Goal: Information Seeking & Learning: Learn about a topic

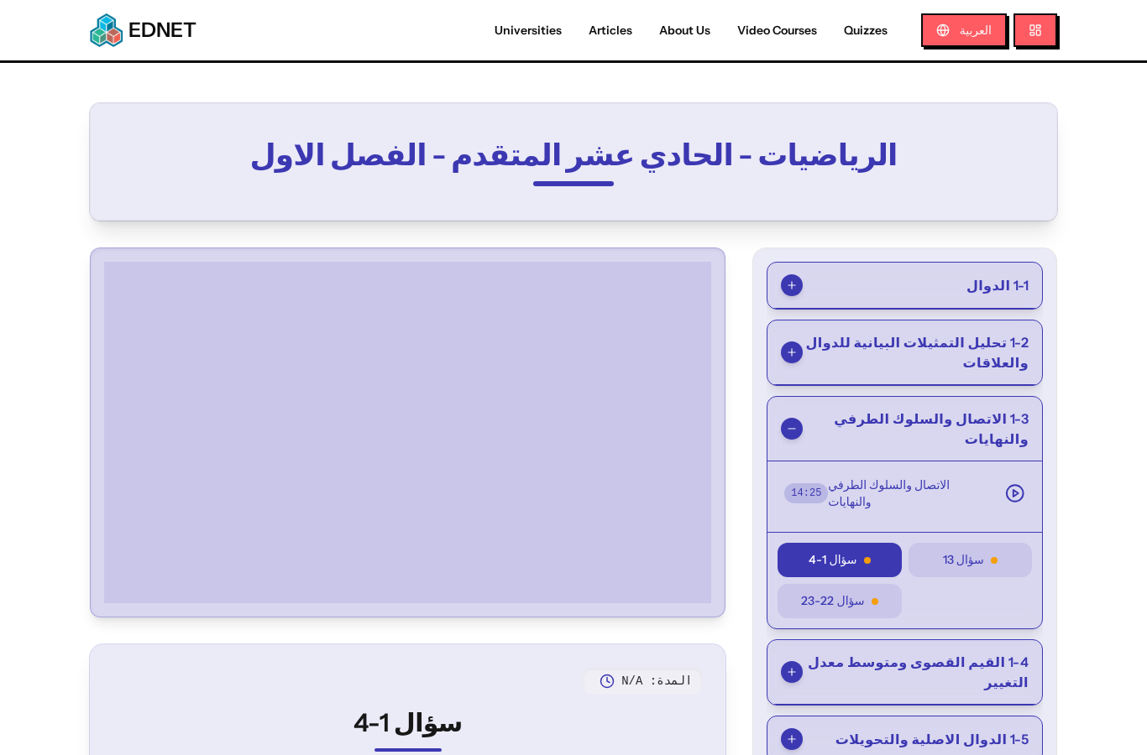
click at [938, 544] on button "سؤال 13" at bounding box center [969, 560] width 123 height 34
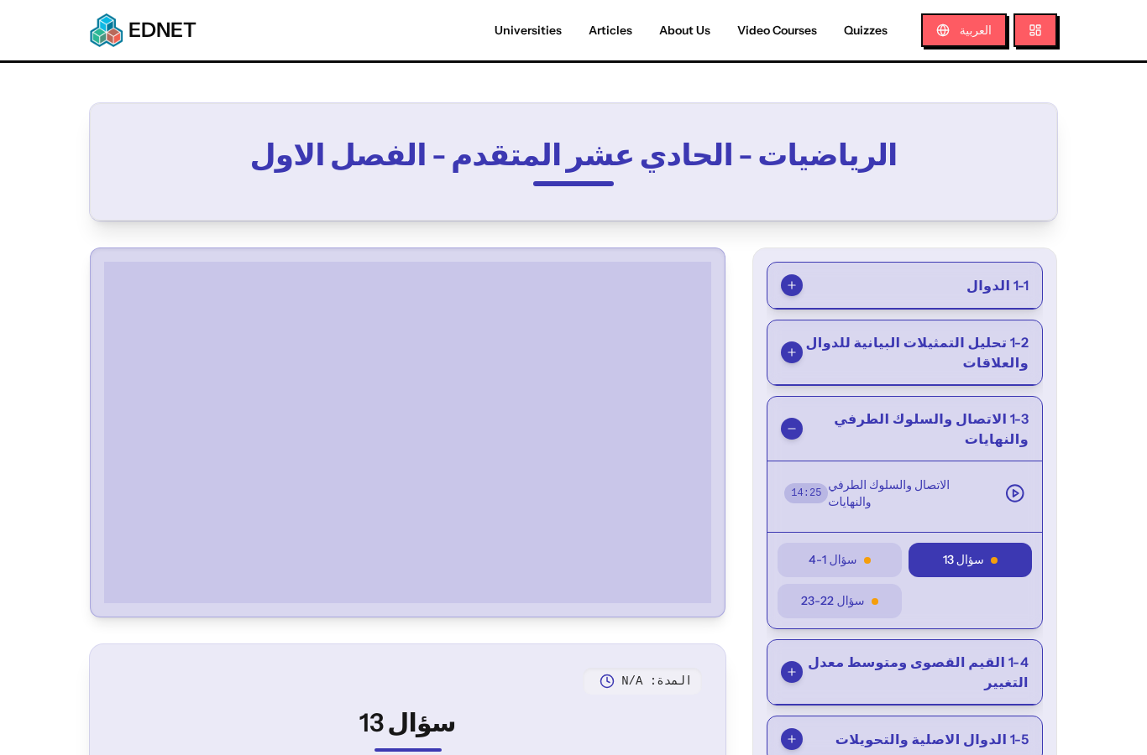
click at [837, 552] on span "سؤال 1-4" at bounding box center [832, 561] width 48 height 18
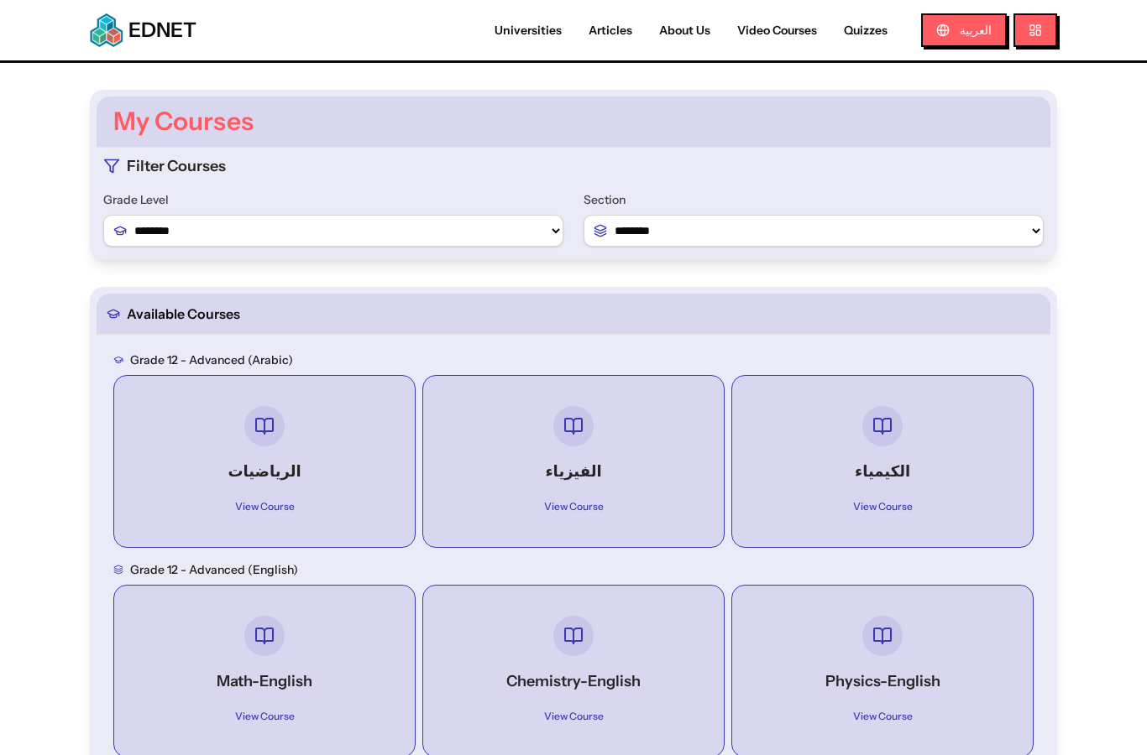
select select "*"
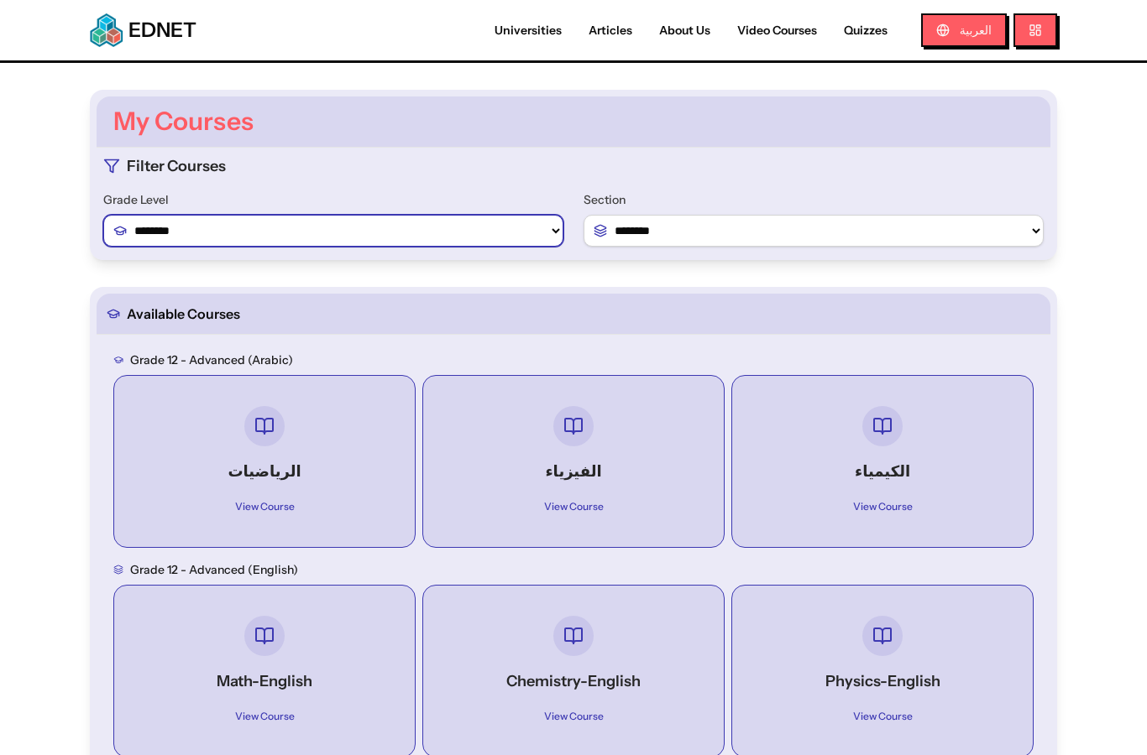
click at [536, 225] on select "******** ******** ********" at bounding box center [333, 231] width 460 height 32
select select "*"
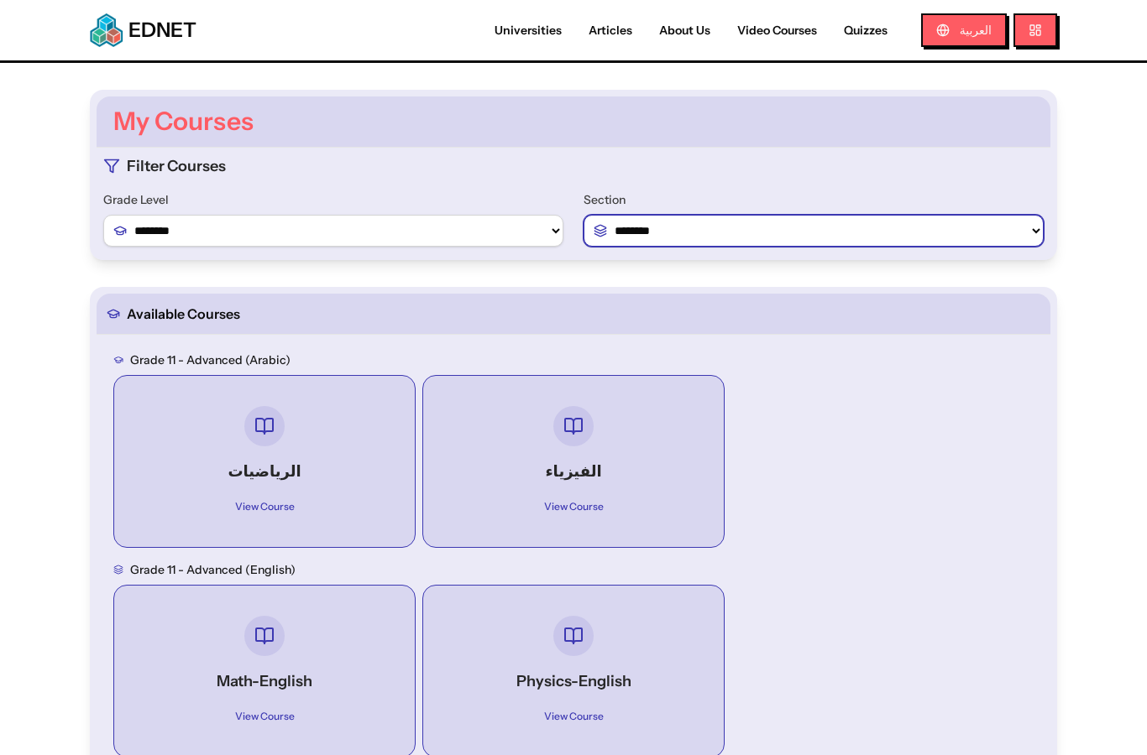
click at [754, 222] on select "**********" at bounding box center [813, 231] width 460 height 32
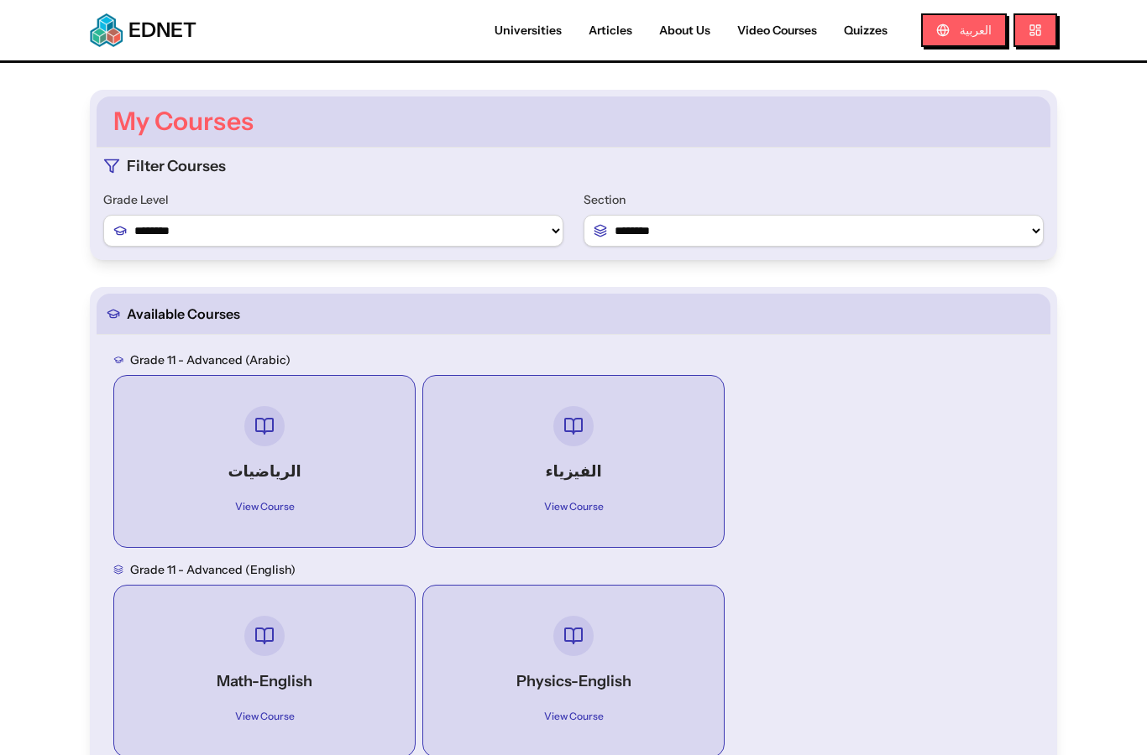
click at [590, 442] on div "الفيزياء View Course" at bounding box center [574, 461] width 274 height 144
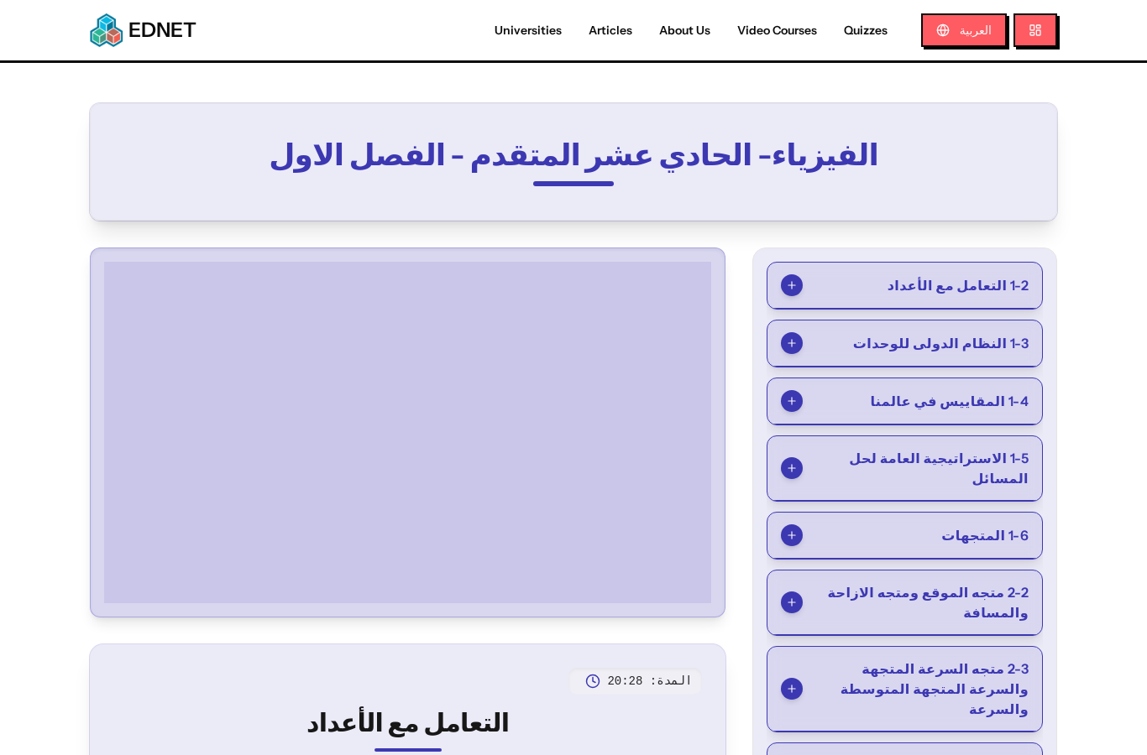
click at [792, 32] on link "Video Courses" at bounding box center [777, 31] width 107 height 18
select select "*"
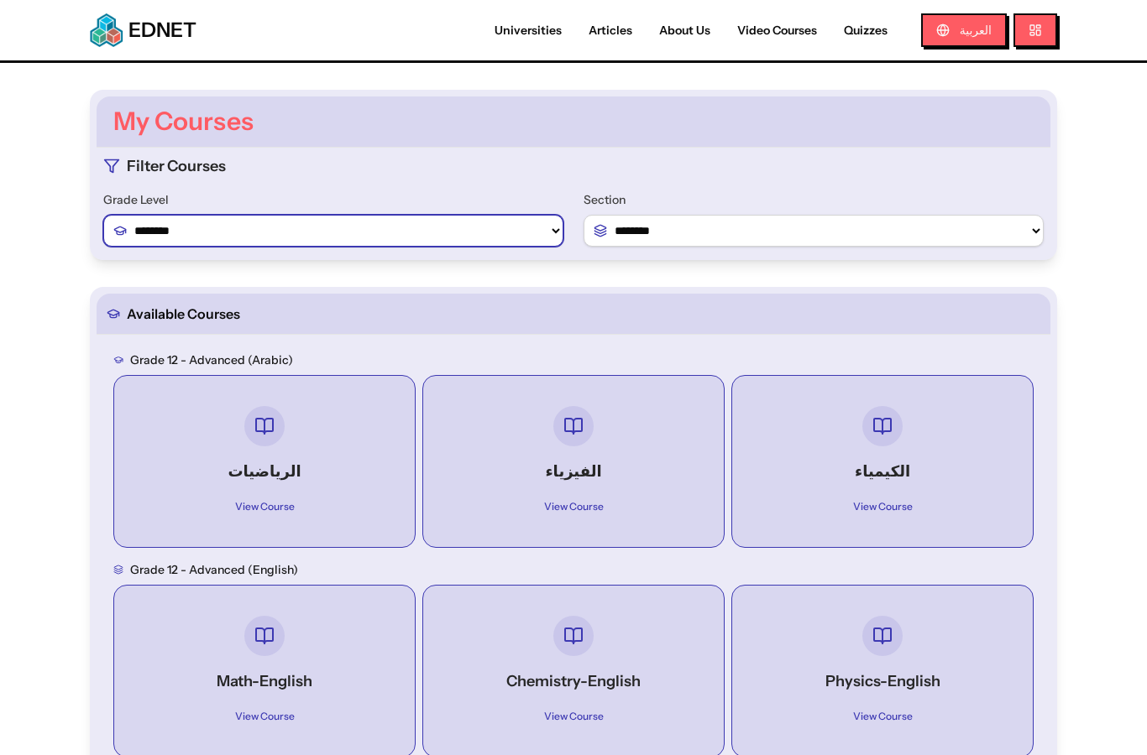
click at [431, 233] on select "******** ******** ********" at bounding box center [333, 231] width 460 height 32
select select "*"
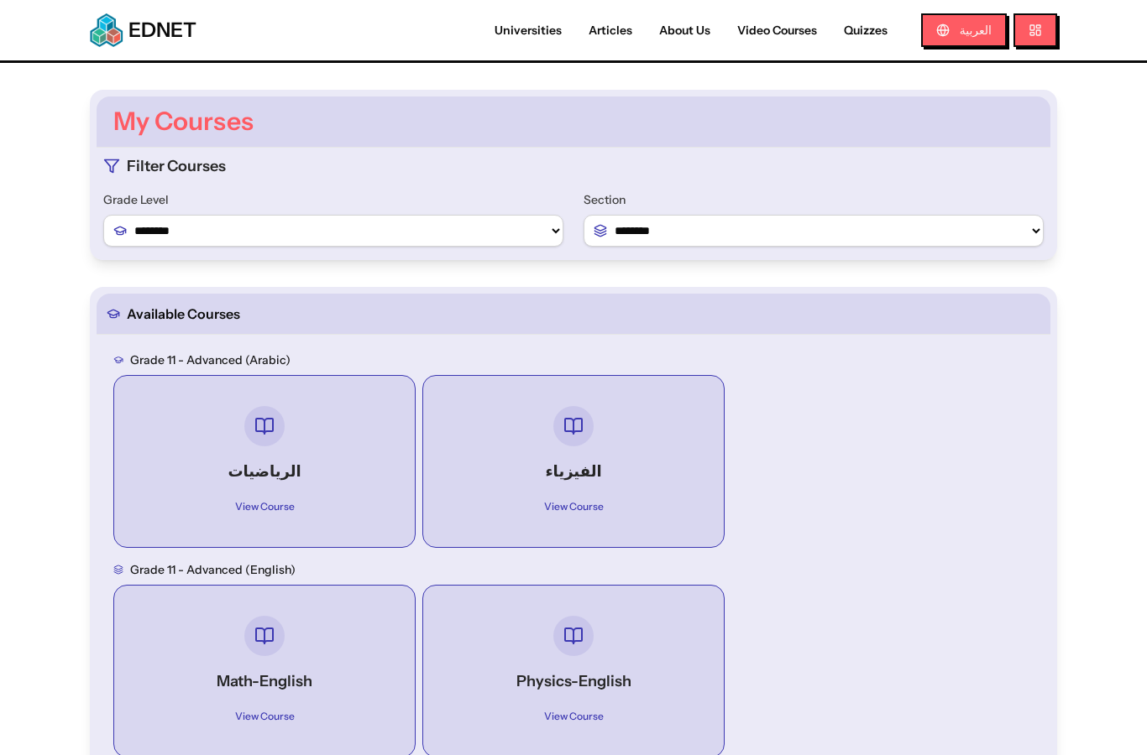
click at [639, 640] on div at bounding box center [573, 636] width 240 height 40
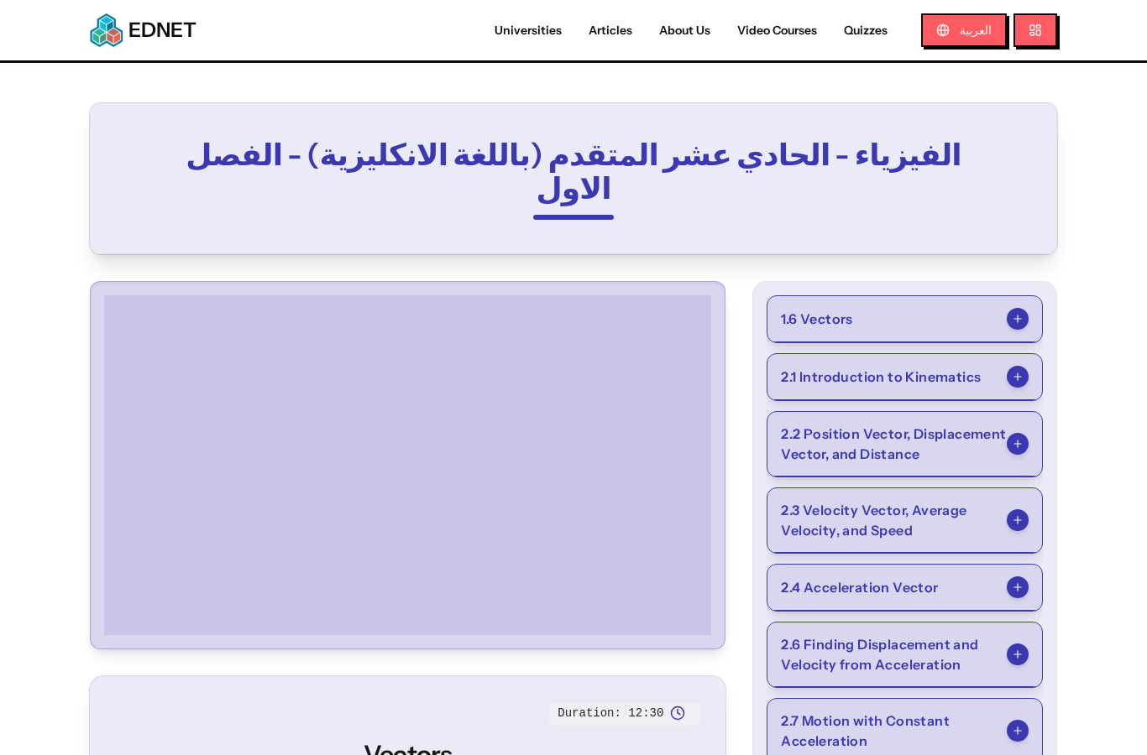
click at [907, 296] on button "1.6 Vectors" at bounding box center [904, 319] width 274 height 46
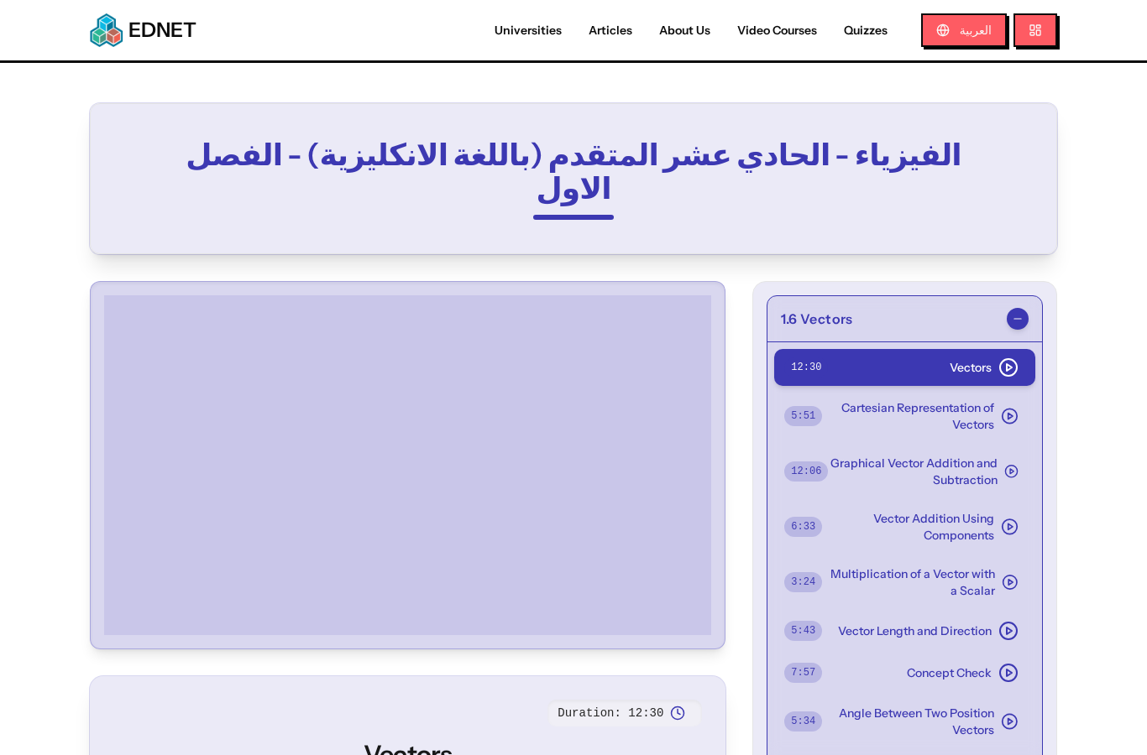
select select "*"
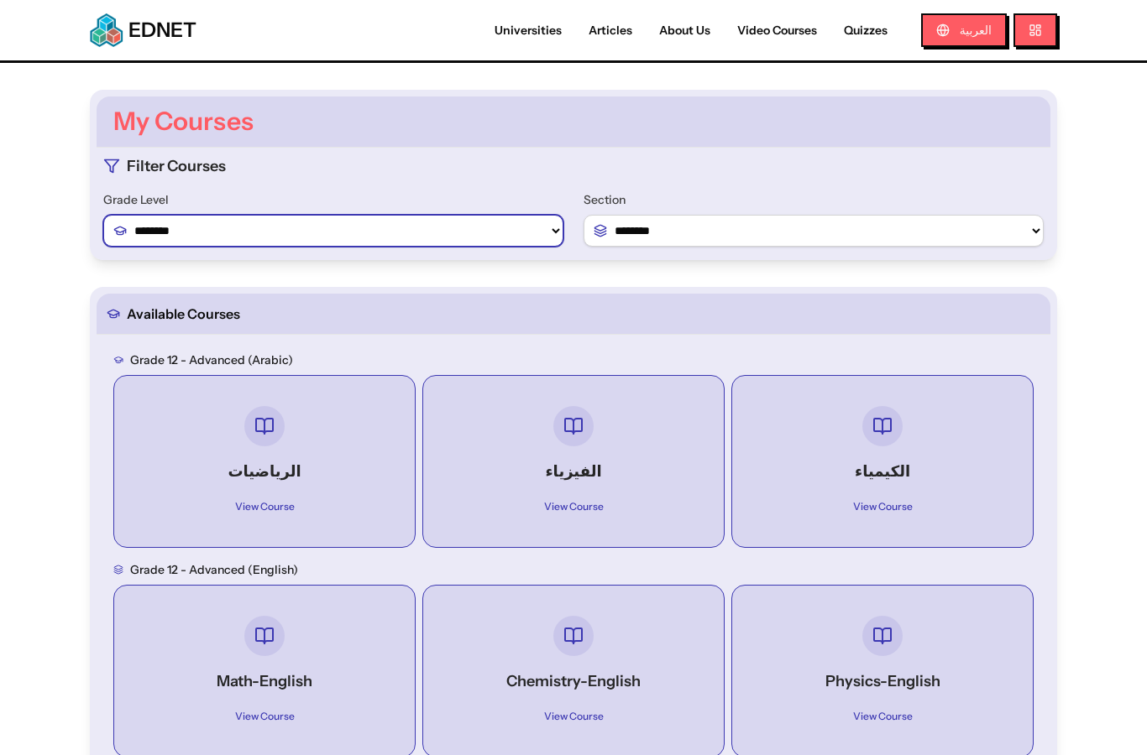
click at [508, 229] on select "******** ******** ********" at bounding box center [333, 231] width 460 height 32
select select "*"
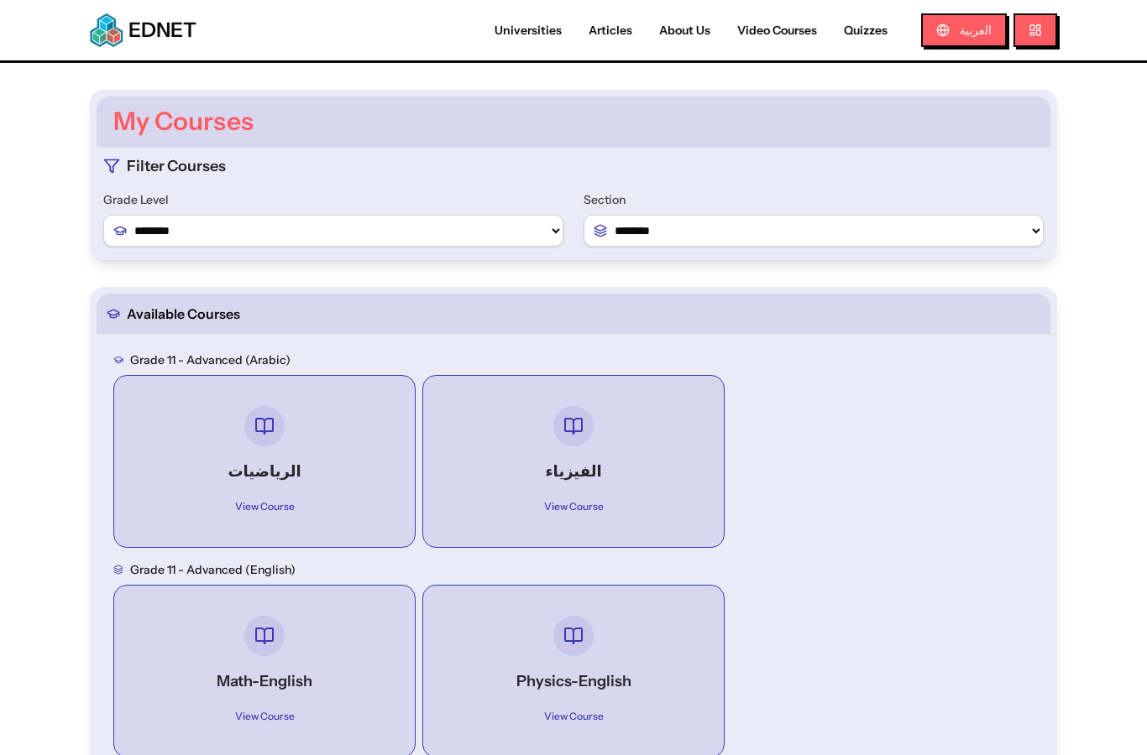
click at [631, 497] on div "View Course" at bounding box center [573, 507] width 240 height 20
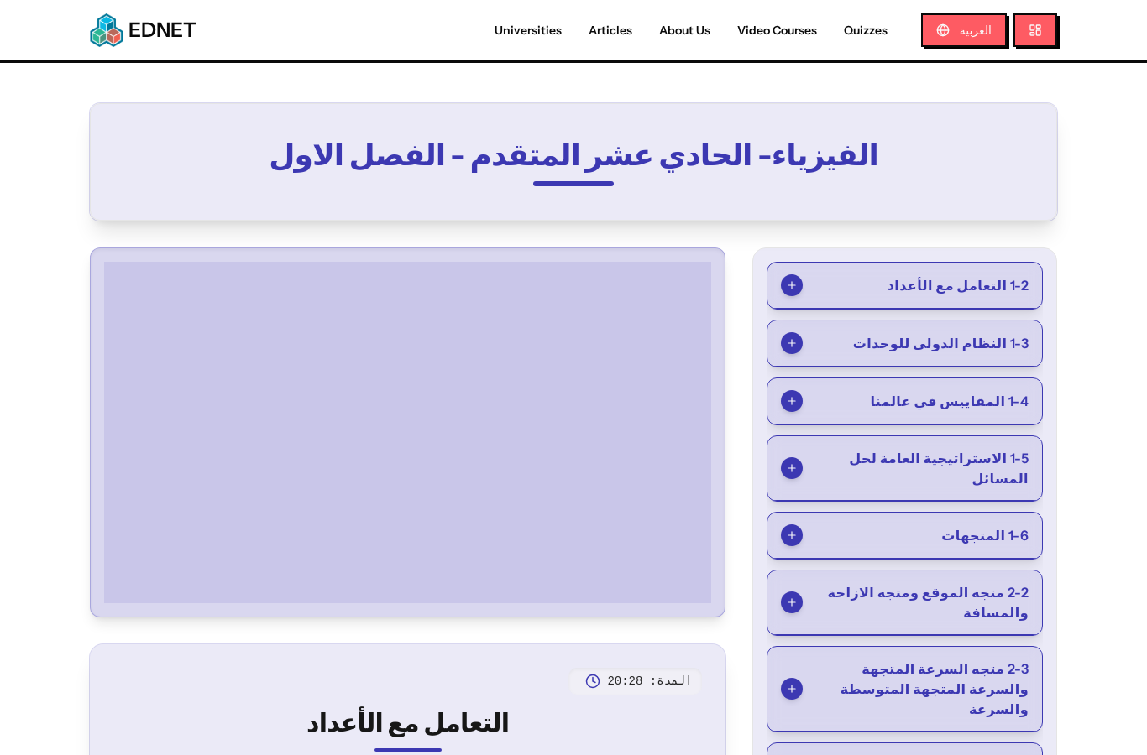
click at [977, 286] on span "1-2 التعامل مع الأعداد" at bounding box center [957, 285] width 141 height 20
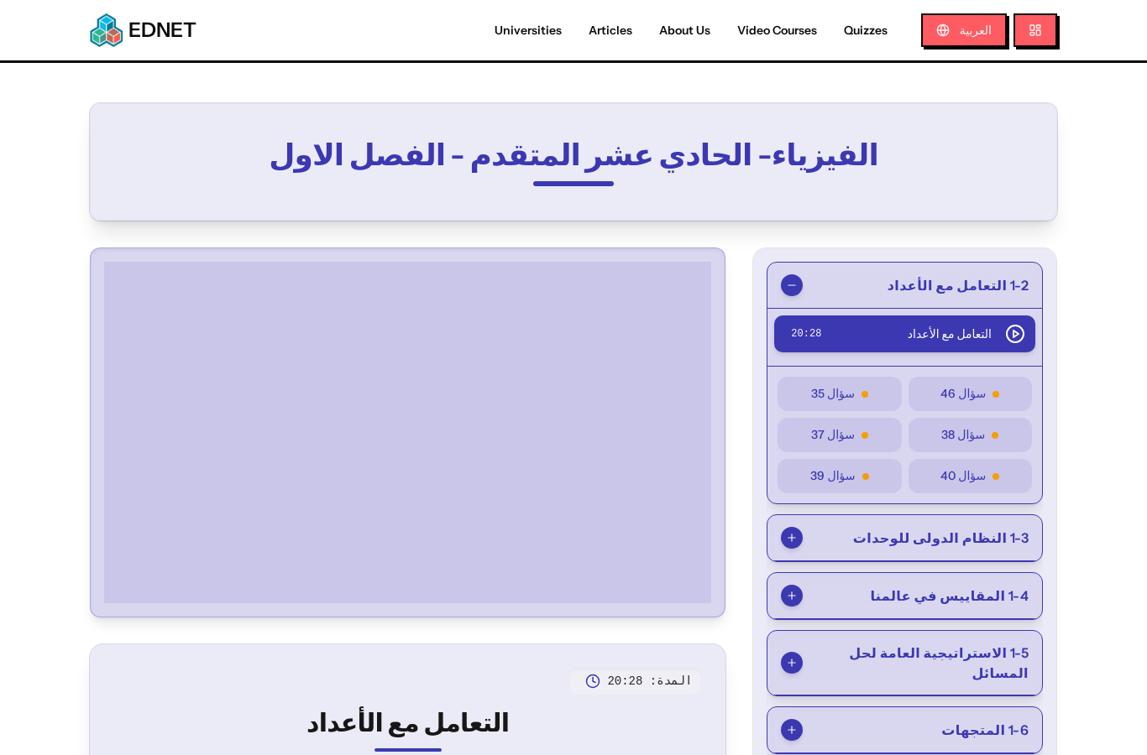
select select "*"
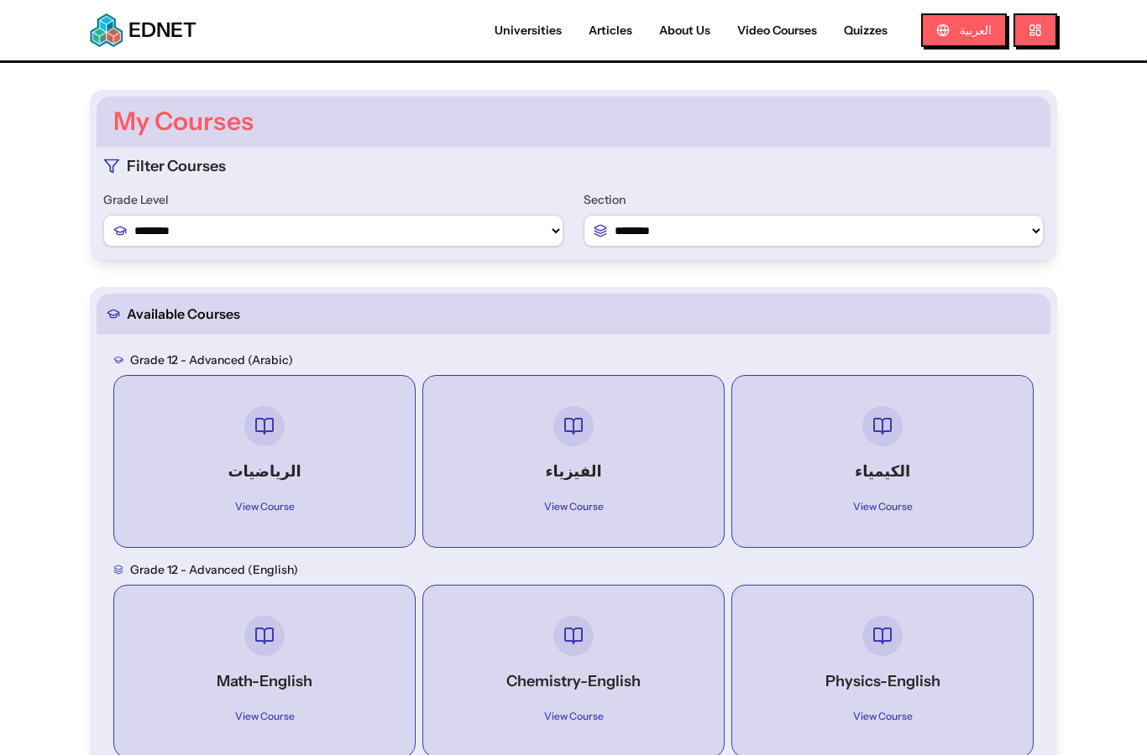
click at [612, 441] on div "الفيزياء View Course" at bounding box center [574, 461] width 274 height 144
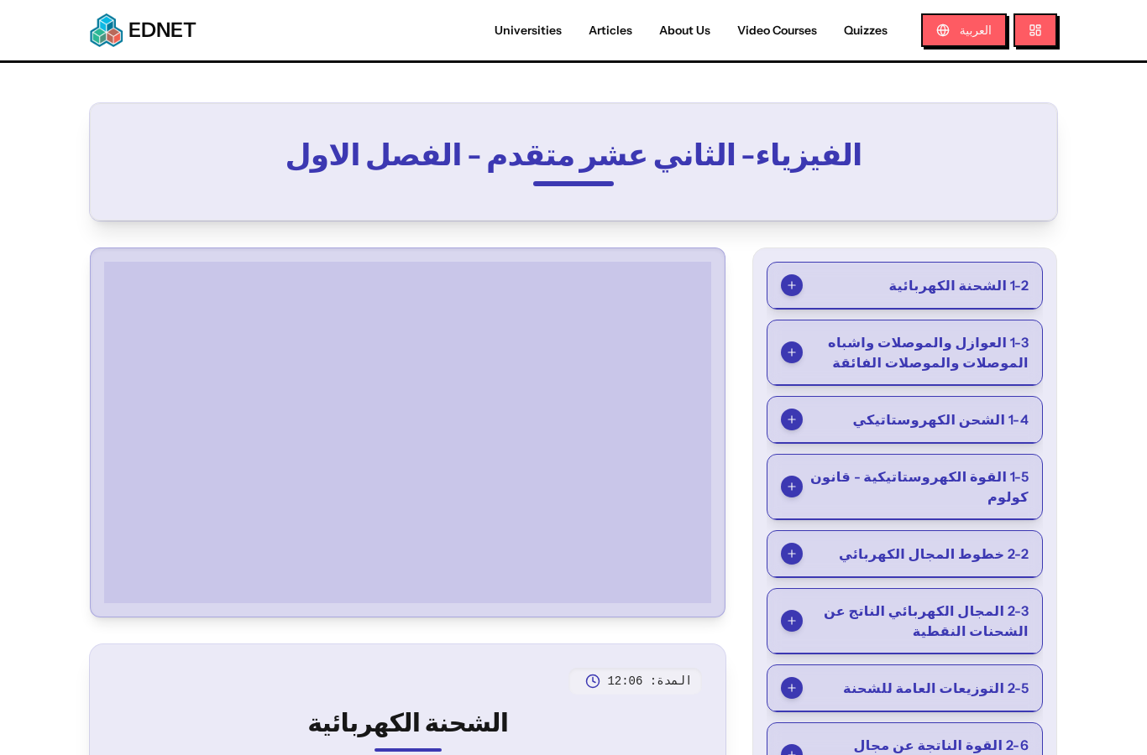
select select "*"
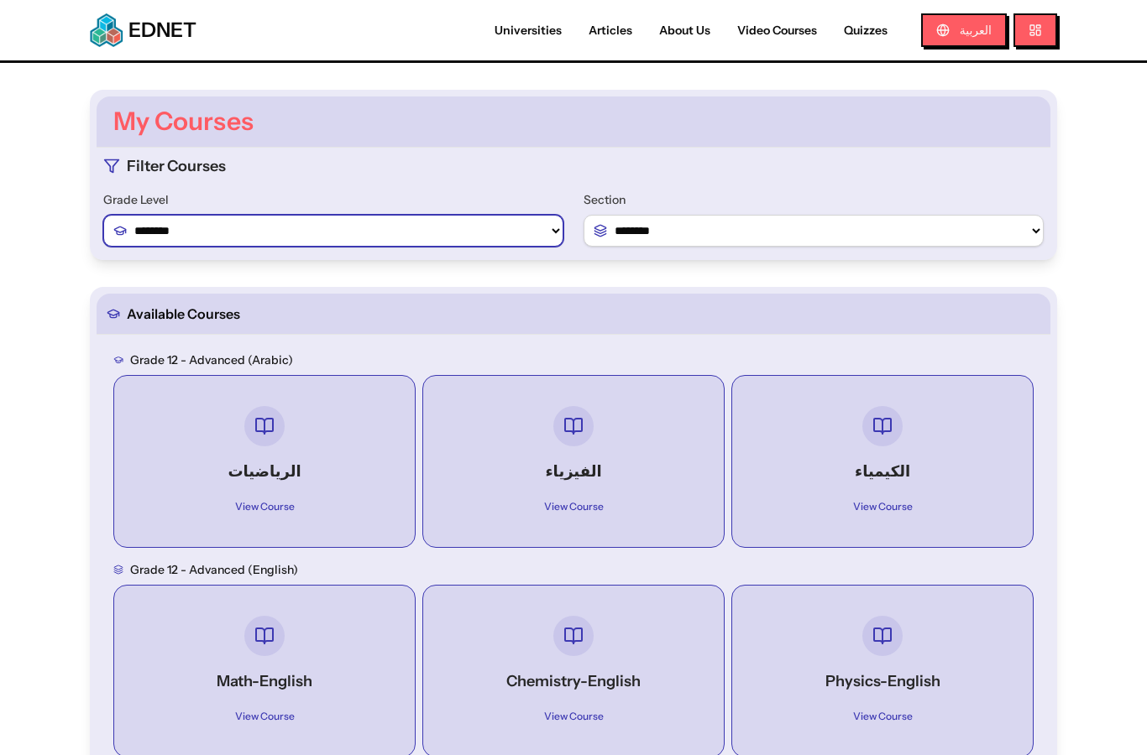
click at [478, 225] on select "******** ******** ********" at bounding box center [333, 231] width 460 height 32
select select "*"
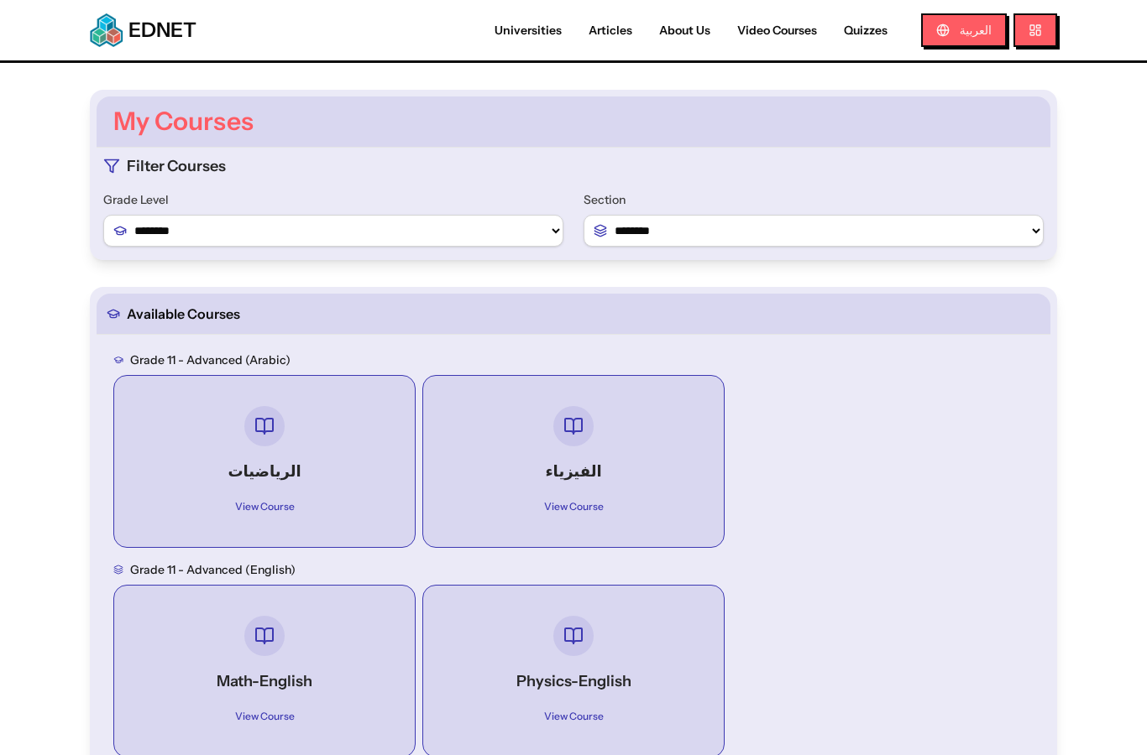
click at [472, 430] on div at bounding box center [573, 426] width 240 height 40
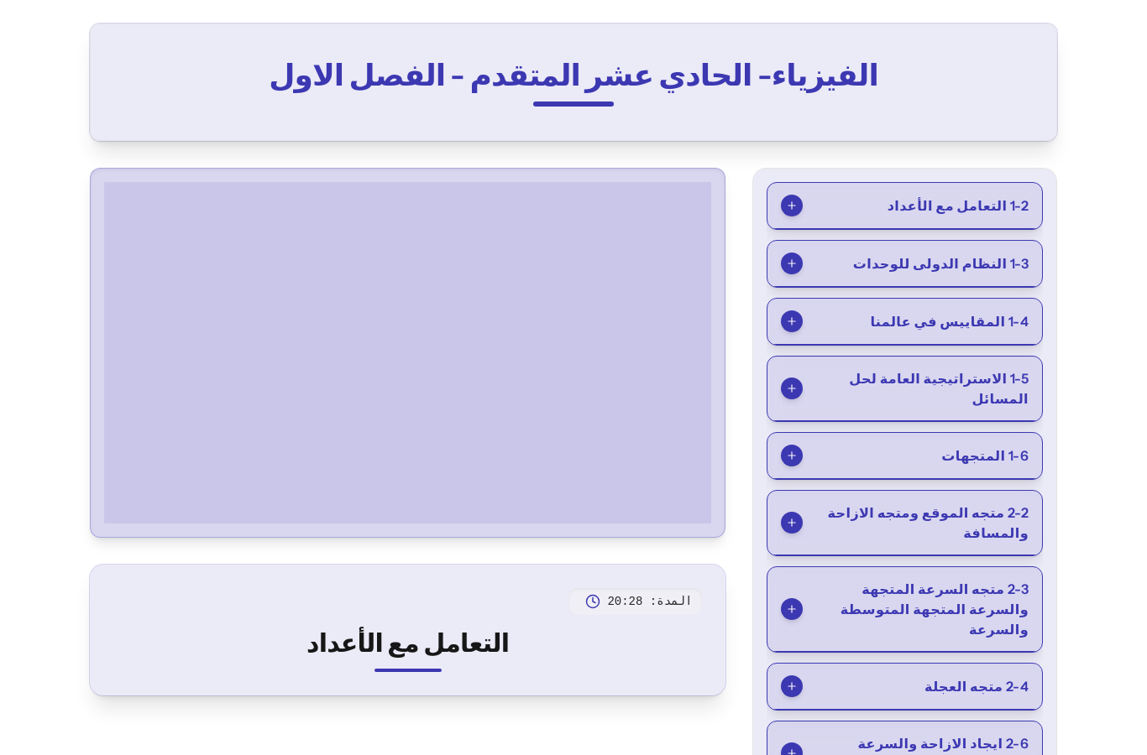
scroll to position [99, 0]
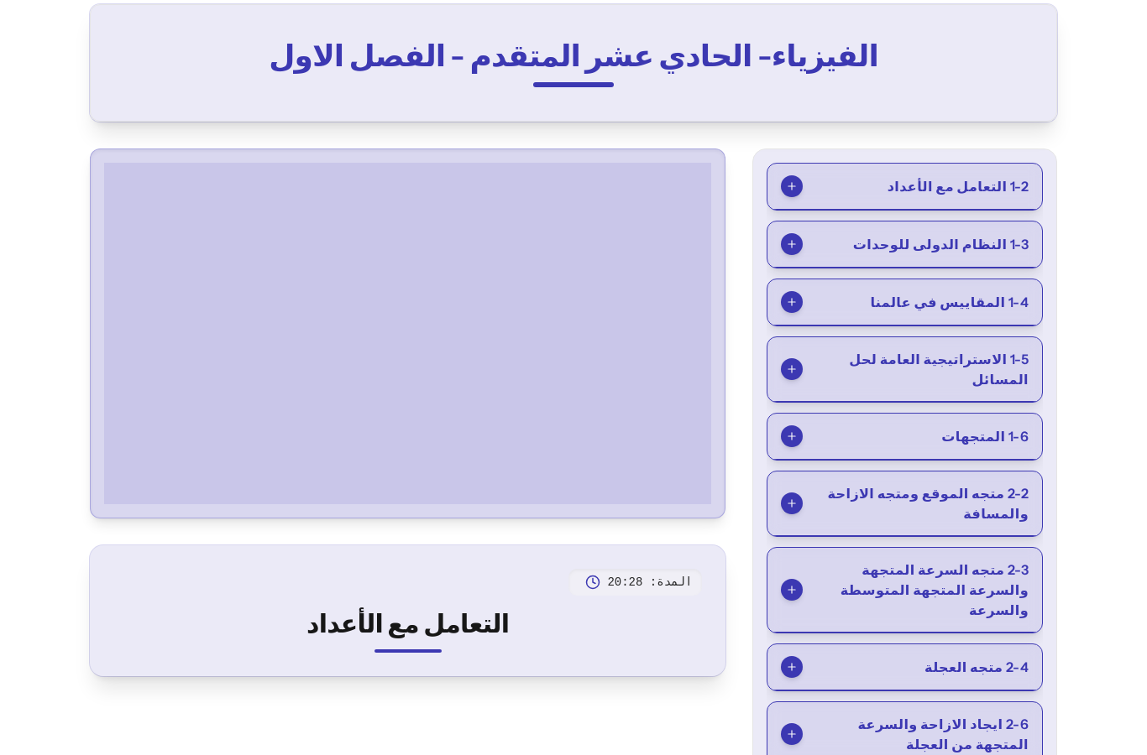
click at [999, 484] on span "2-2 متجه الموقع ومتجه الازاحة والمسافة" at bounding box center [916, 504] width 226 height 40
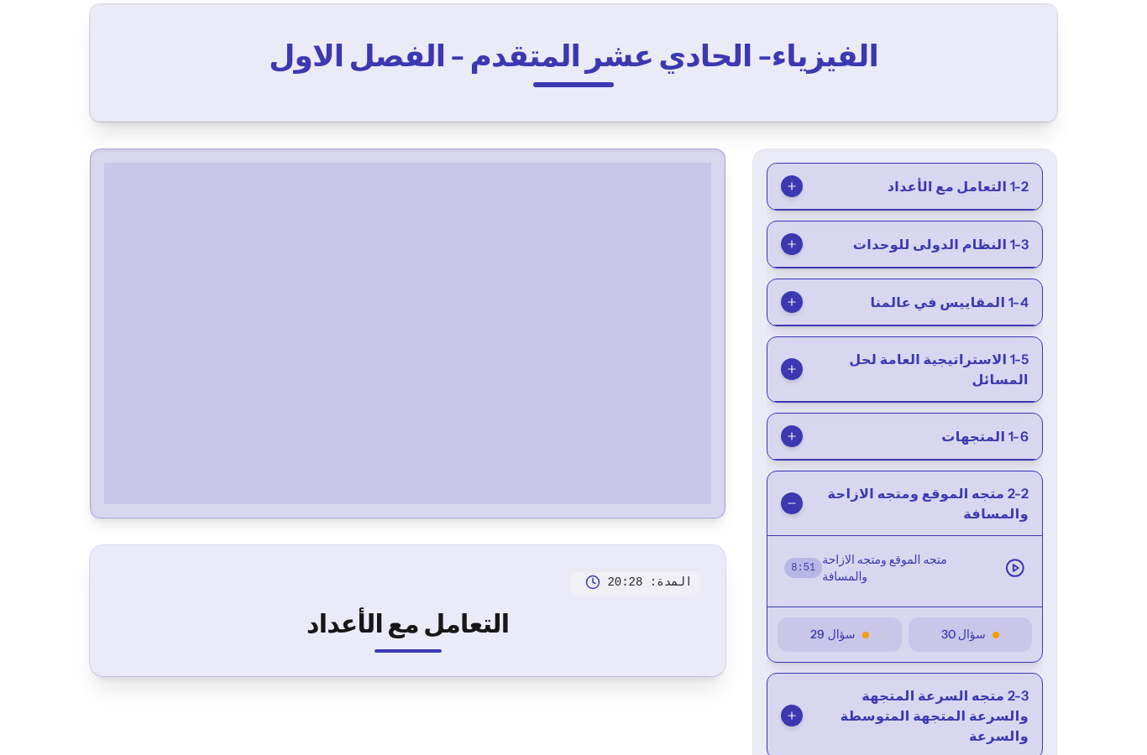
click at [999, 552] on div "متجه الموقع ومتجه الازاحة والمسافة" at bounding box center [923, 569] width 203 height 34
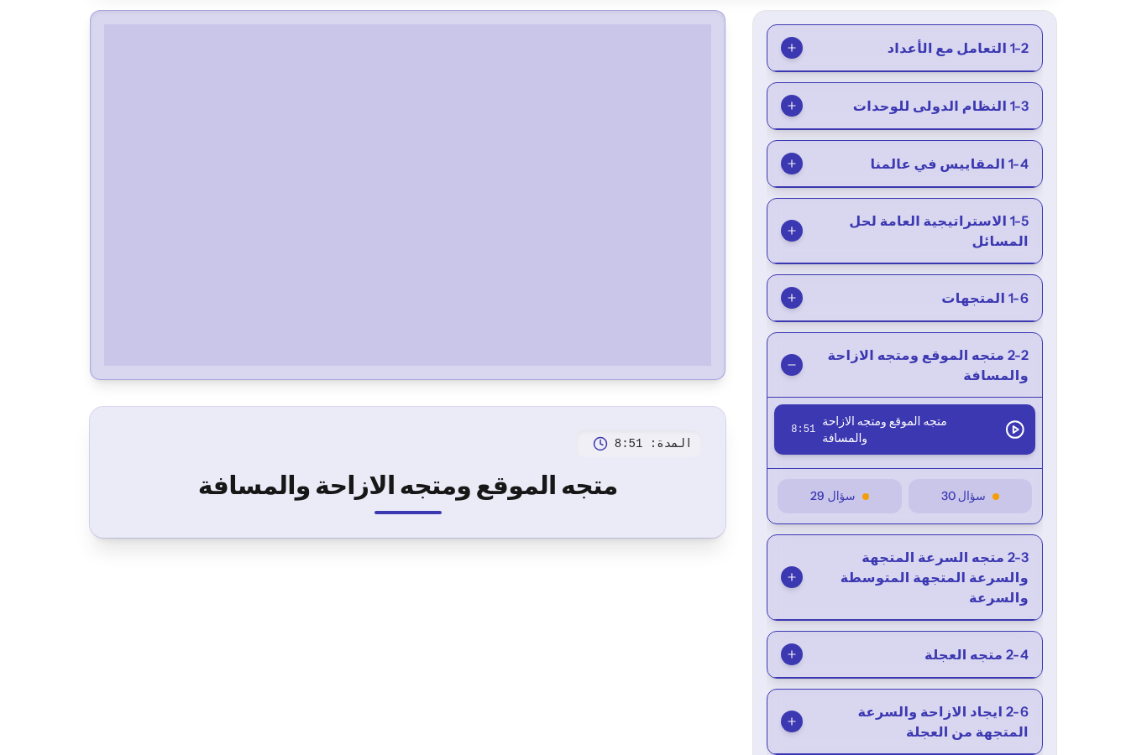
scroll to position [0, 0]
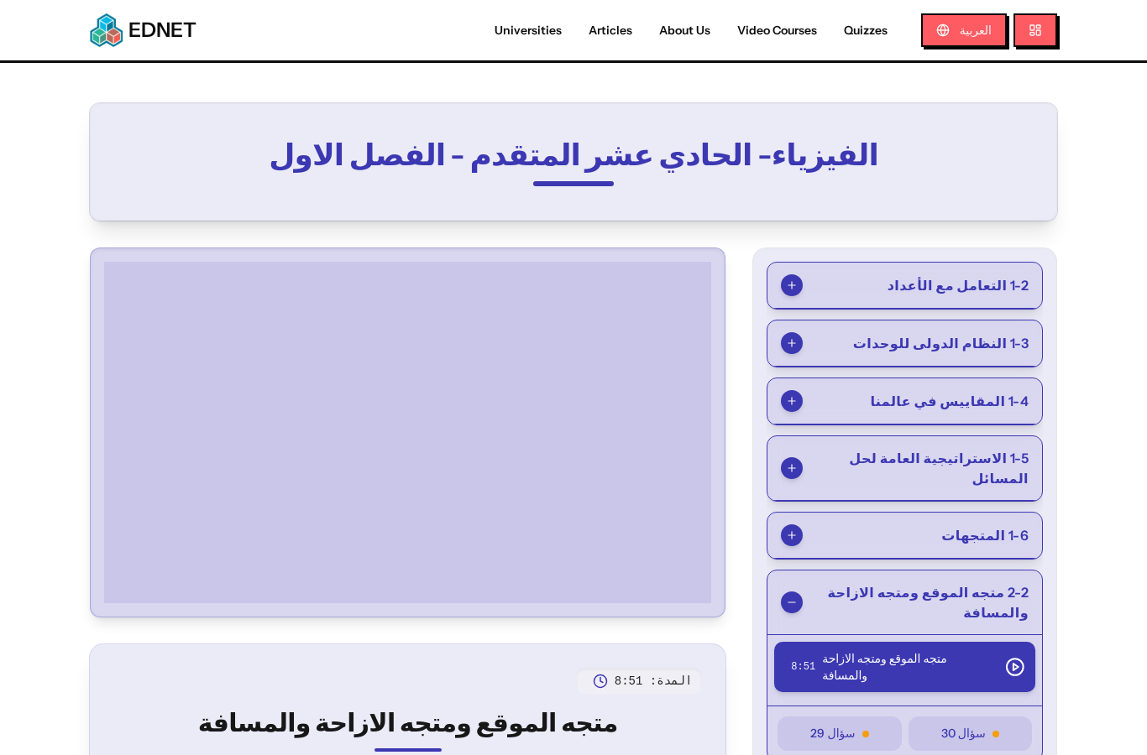
click at [986, 525] on span "1-6 المتجهات" at bounding box center [984, 535] width 87 height 20
